Goal: Communication & Community: Share content

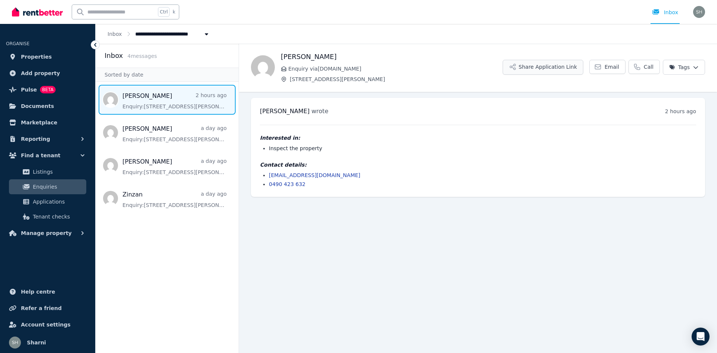
click at [554, 69] on button "Share Application Link" at bounding box center [542, 67] width 81 height 15
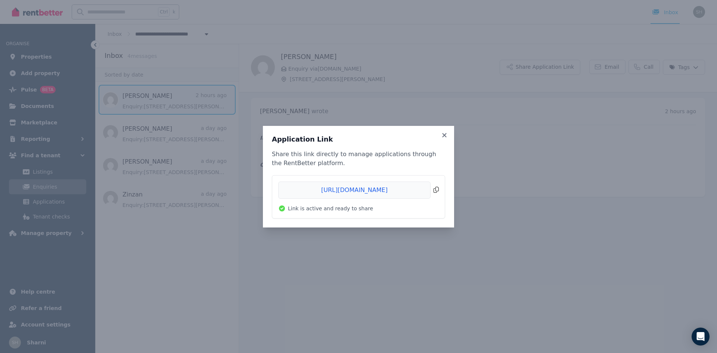
click at [438, 190] on span "Copied!" at bounding box center [358, 189] width 161 height 17
click at [386, 111] on div "Application Link Share this link directly to manage applications through the Re…" at bounding box center [358, 176] width 717 height 353
click at [446, 136] on icon at bounding box center [444, 135] width 4 height 4
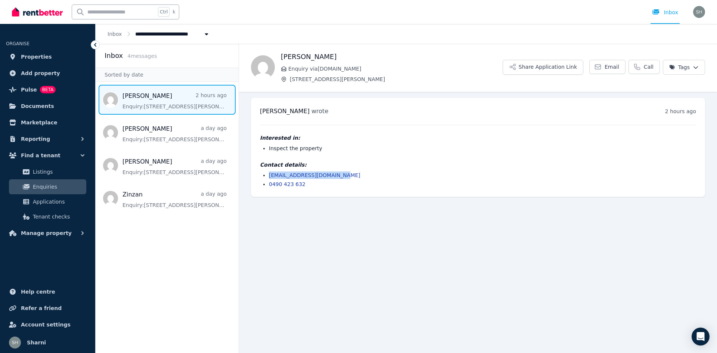
drag, startPoint x: 347, startPoint y: 177, endPoint x: 269, endPoint y: 174, distance: 78.5
click at [269, 174] on li "[EMAIL_ADDRESS][DOMAIN_NAME]" at bounding box center [482, 174] width 427 height 7
copy link "[EMAIL_ADDRESS][DOMAIN_NAME]"
click at [570, 68] on button "Share Application Link" at bounding box center [542, 67] width 81 height 15
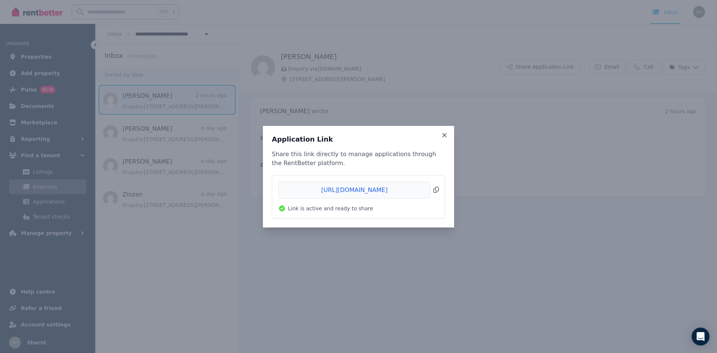
click at [437, 189] on span "Copied!" at bounding box center [358, 189] width 161 height 17
click at [446, 133] on icon at bounding box center [444, 135] width 4 height 4
